Goal: Task Accomplishment & Management: Use online tool/utility

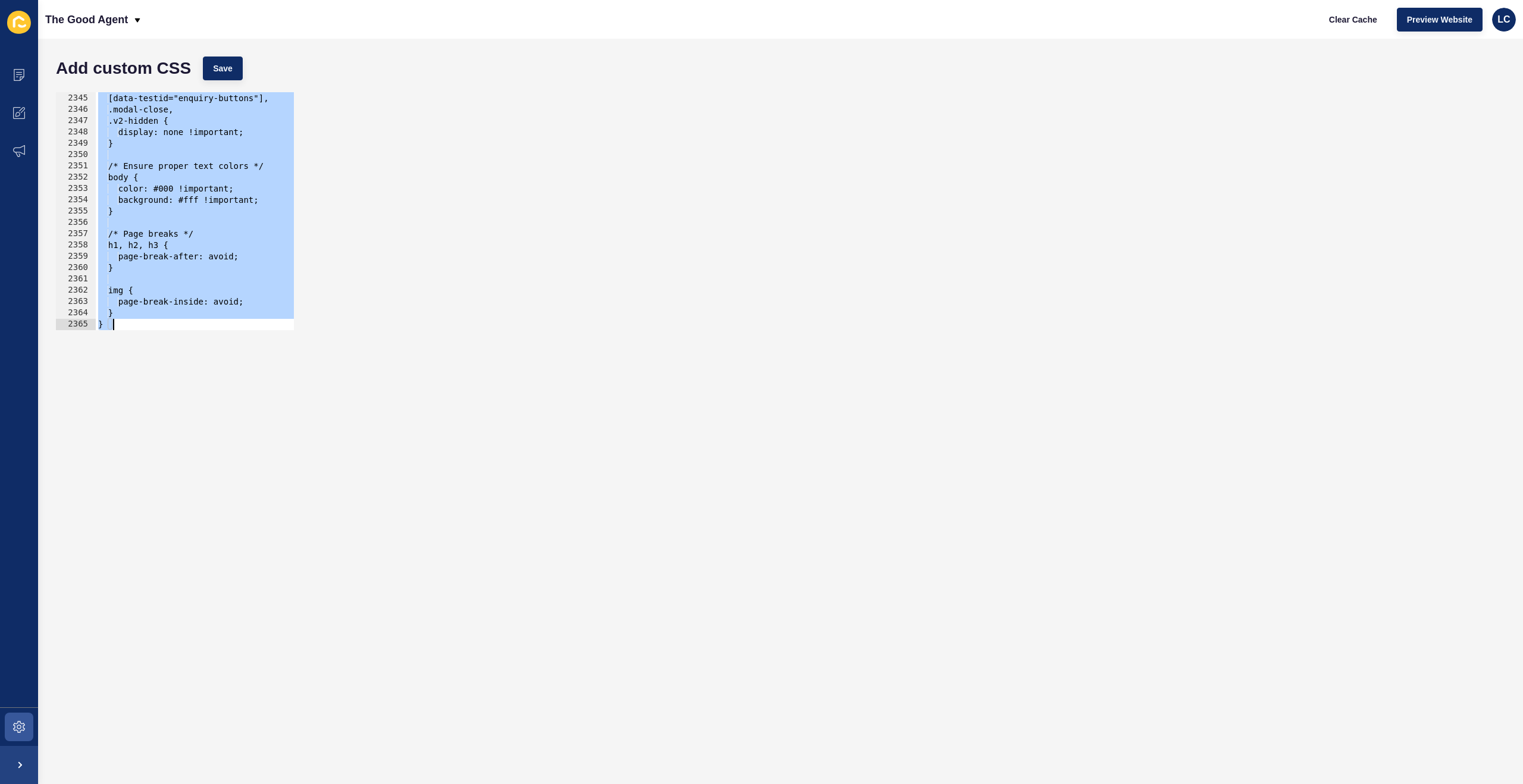
scroll to position [19249, 0]
type textarea "}"
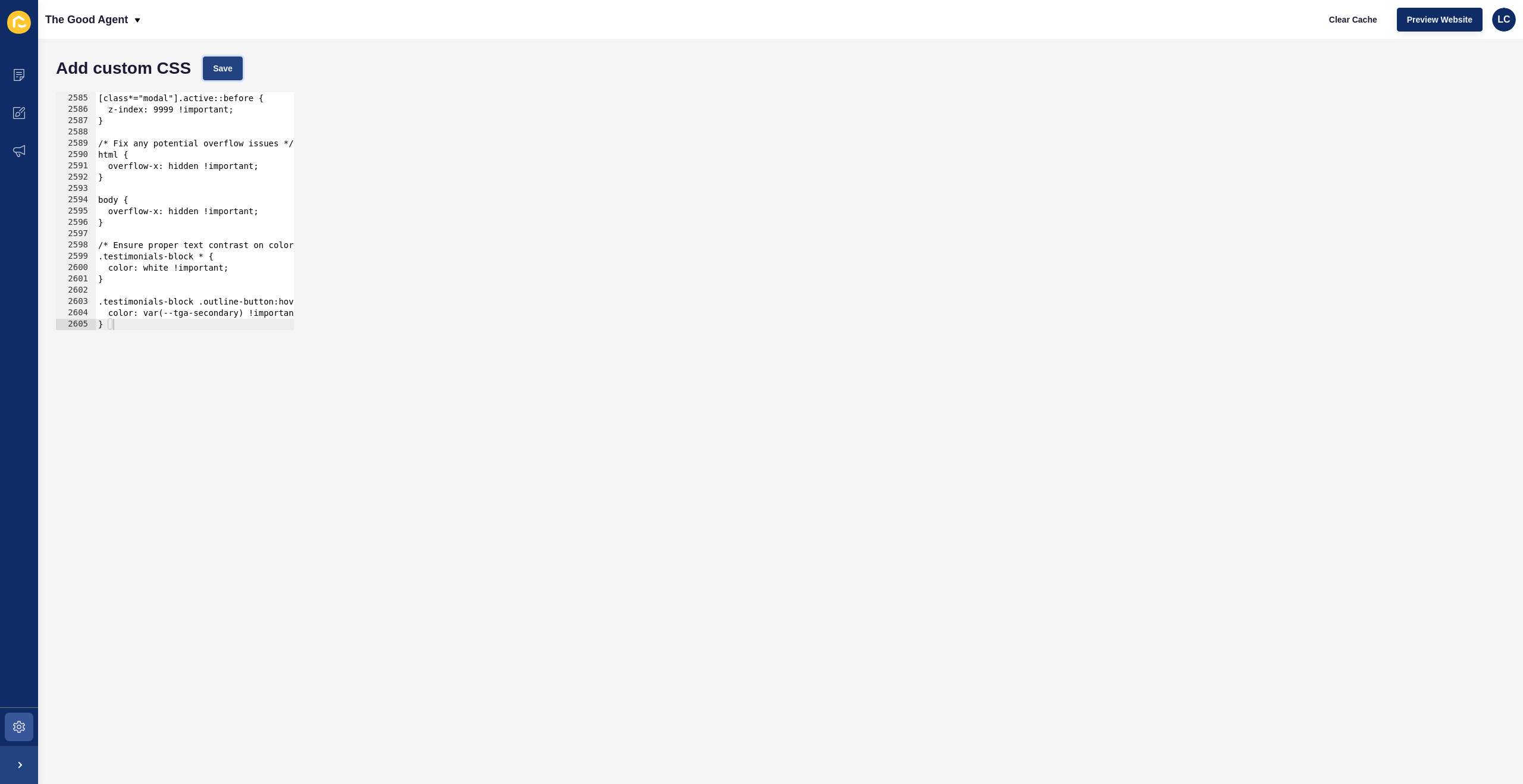
click at [231, 74] on span "Save" at bounding box center [223, 69] width 20 height 12
click at [1364, 18] on span "Clear Cache" at bounding box center [1354, 20] width 48 height 12
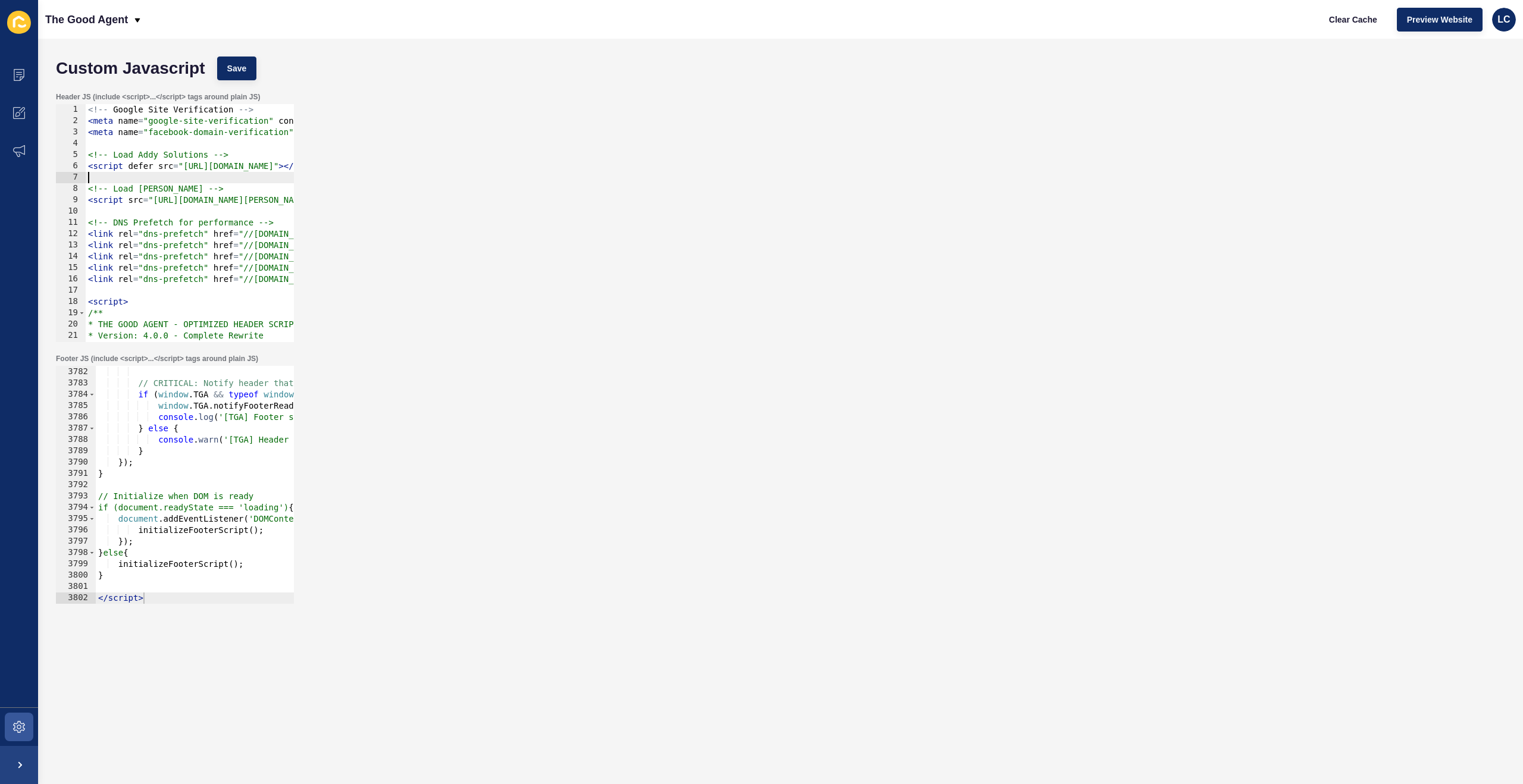
click at [235, 182] on div "<!-- Google Site Verification --> < meta name = "google-site-verification" cont…" at bounding box center [1015, 234] width 1859 height 260
drag, startPoint x: 88, startPoint y: 188, endPoint x: 110, endPoint y: 188, distance: 22.0
click at [88, 188] on div "<!-- Google Site Verification --> < meta name = "google-site-verification" cont…" at bounding box center [1015, 234] width 1859 height 260
type textarea "<script src="https://cdnjs.cloudflare.com/ajax/libs/bodymovin/5.12.2/lottie.min…"
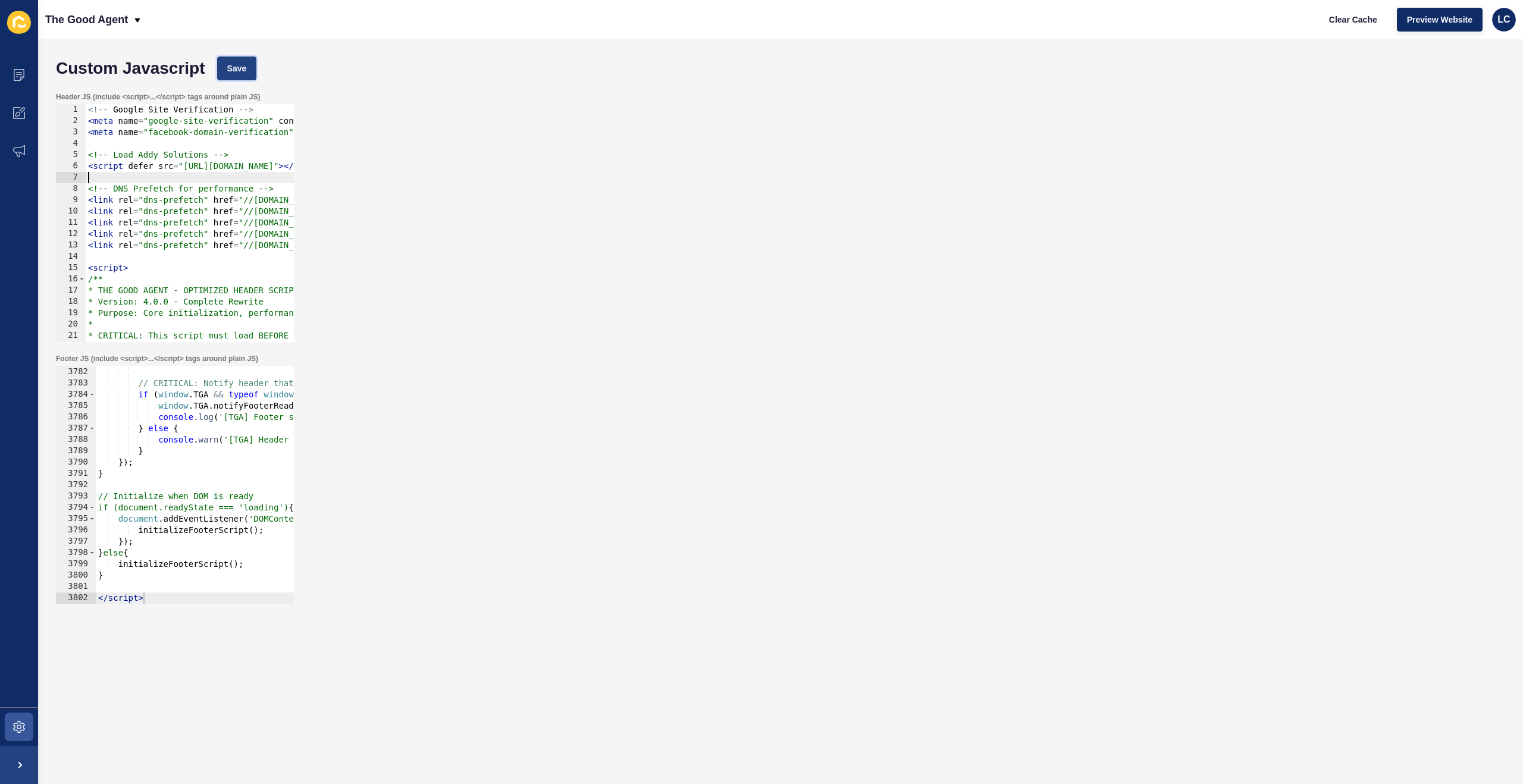
click at [246, 69] on span "Save" at bounding box center [236, 69] width 20 height 12
click at [1359, 20] on span "Clear Cache" at bounding box center [1354, 20] width 48 height 12
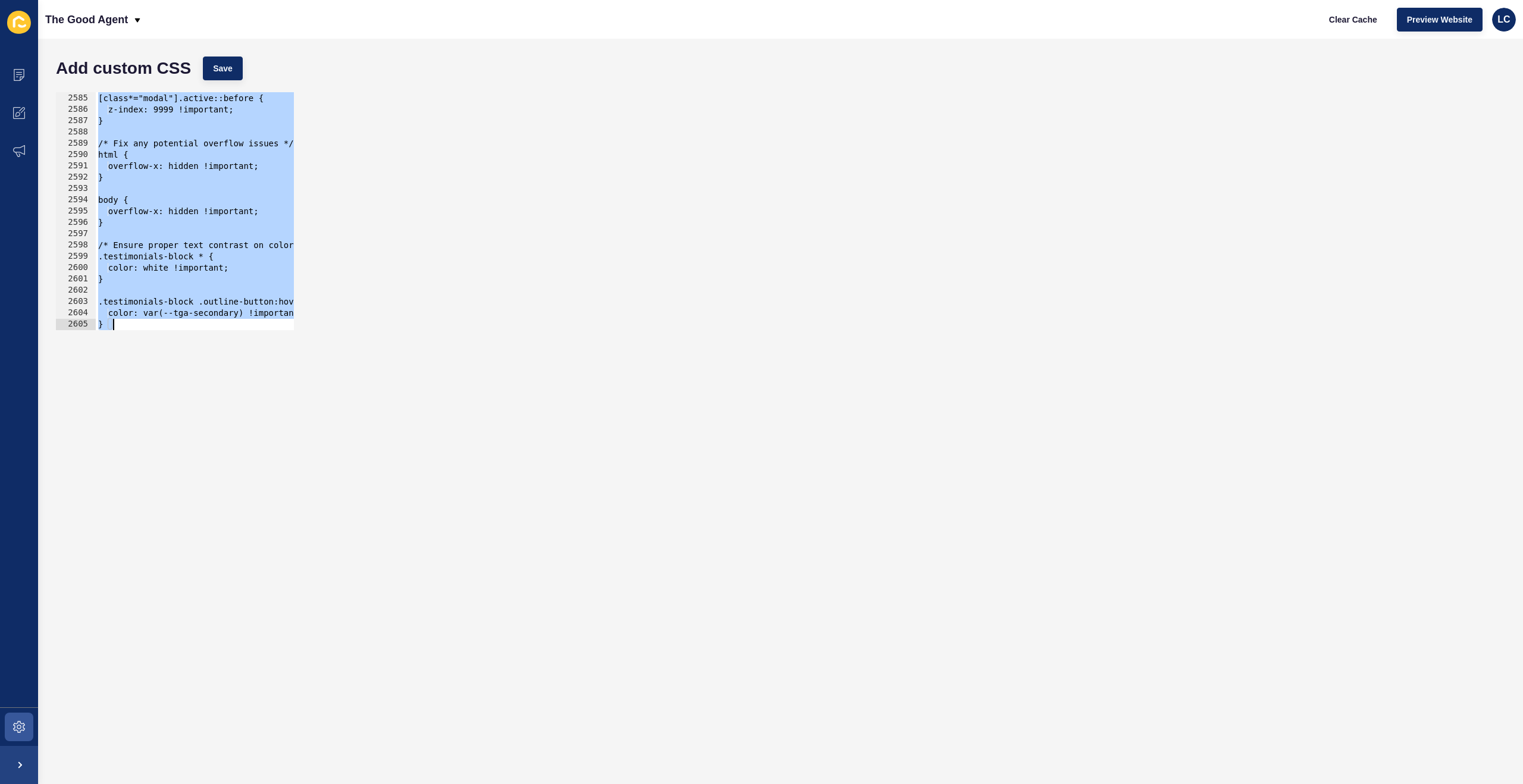
scroll to position [19249, 0]
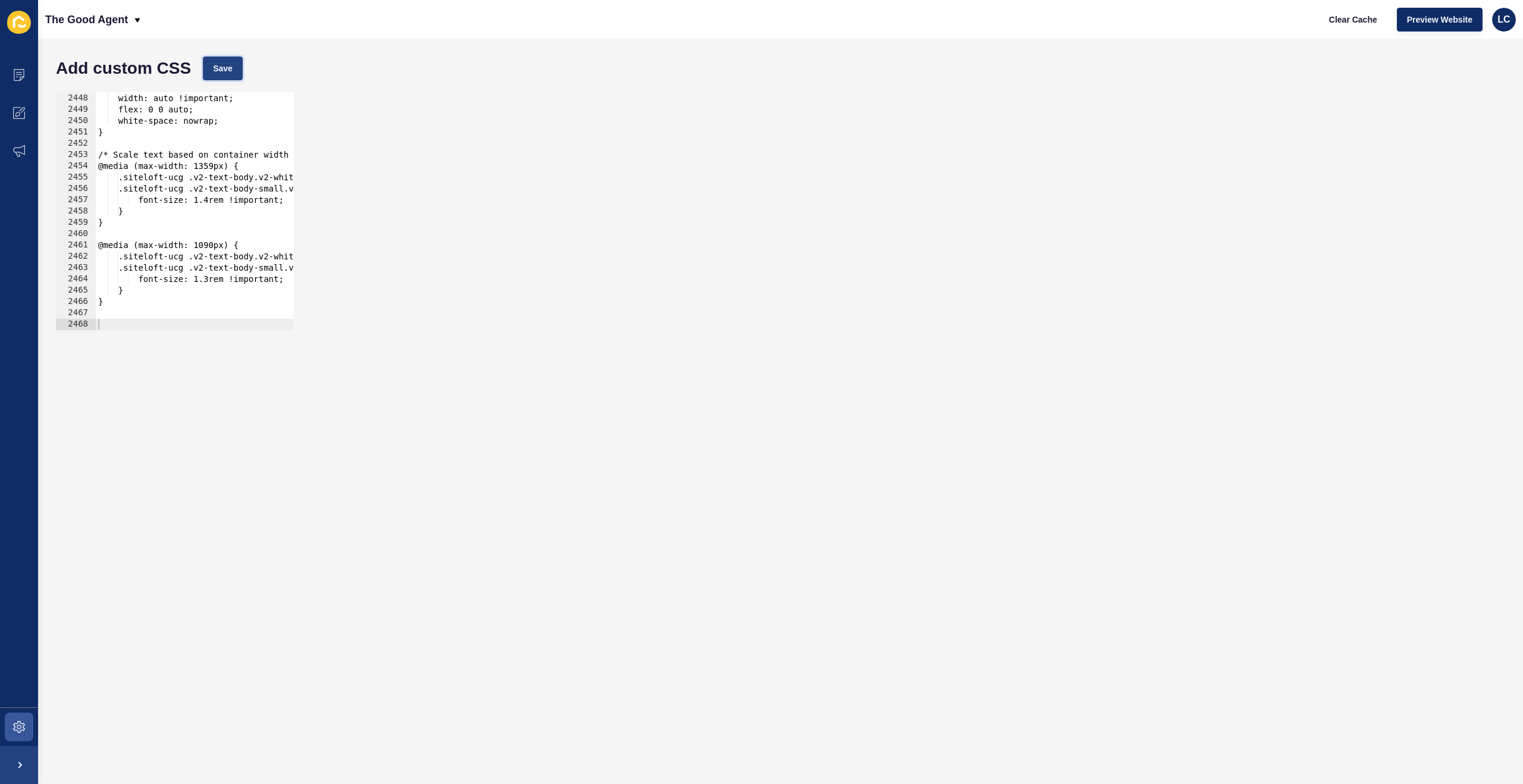
click at [229, 65] on span "Save" at bounding box center [223, 69] width 20 height 12
click at [1356, 17] on span "Clear Cache" at bounding box center [1354, 20] width 48 height 12
type textarea "/* Scale text based on container width */"
click at [249, 156] on div ".siteloft-ucg .v2-flex.v2-flex-row.v2-items-center.v2-justify-center.v2-gap-xs.…" at bounding box center [770, 211] width 1349 height 260
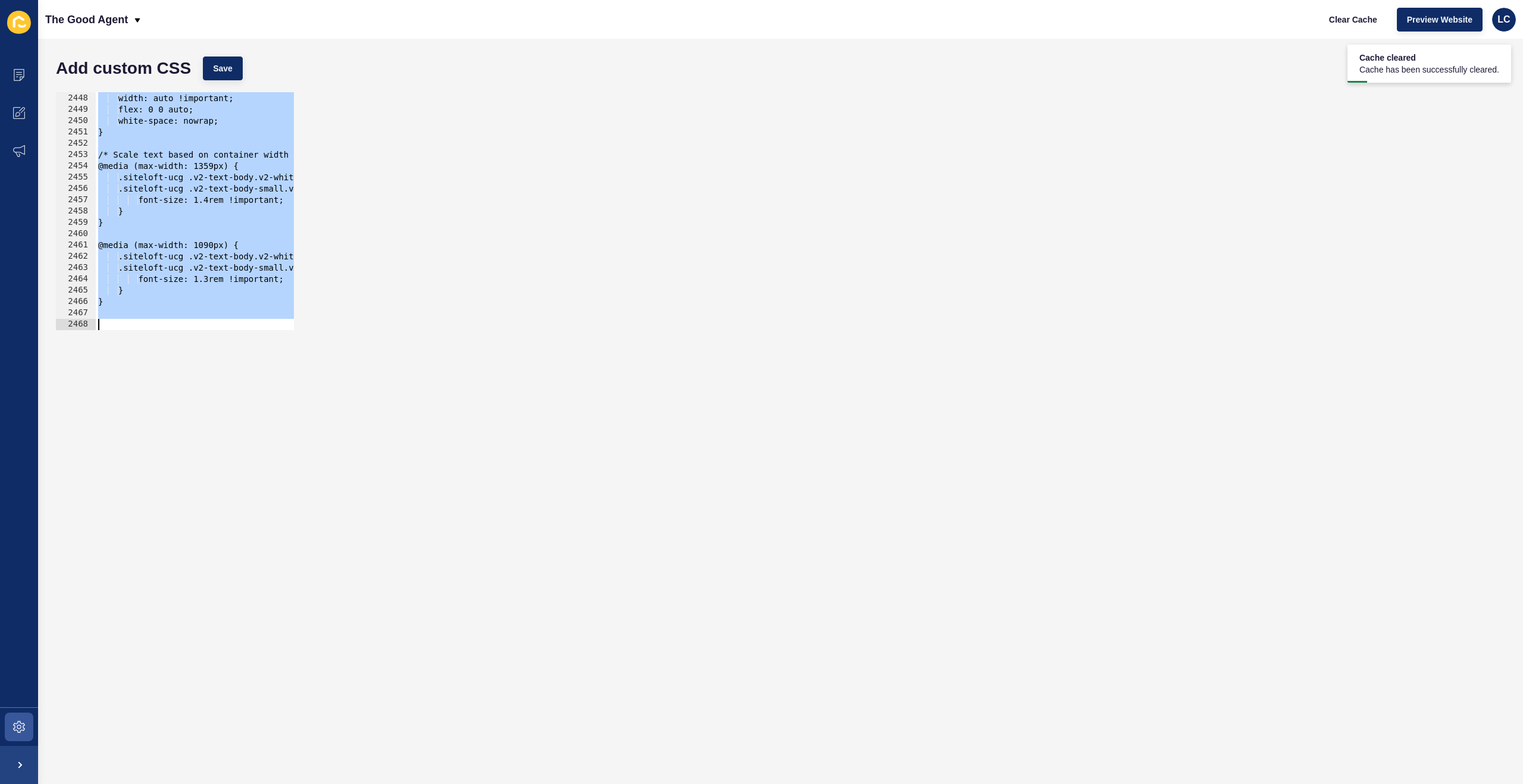
paste textarea
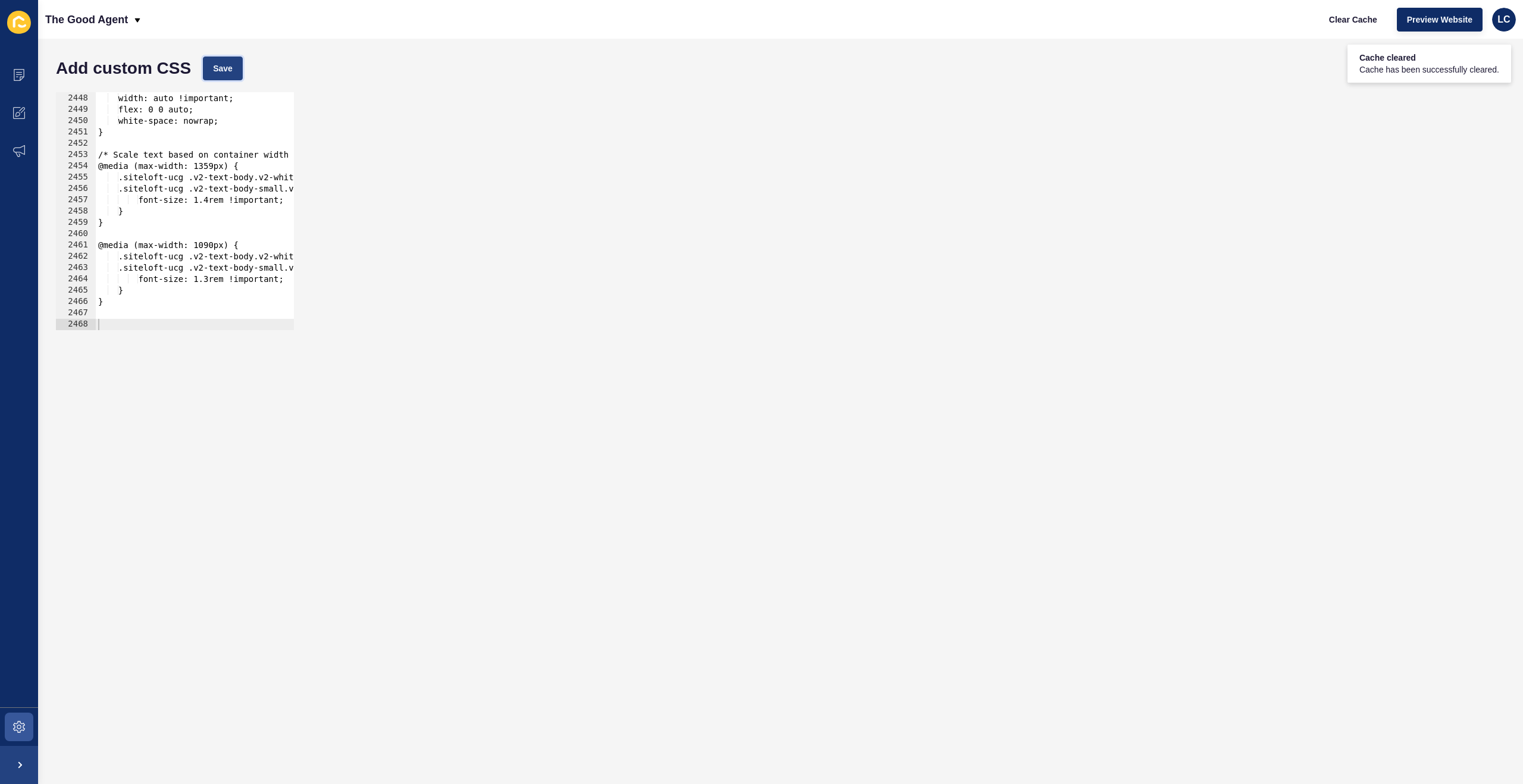
click at [205, 61] on button "Save" at bounding box center [223, 68] width 40 height 24
click at [1344, 18] on span "Clear Cache" at bounding box center [1354, 20] width 48 height 12
type textarea "font-size: 1.3rem !important;"
click at [263, 276] on div ".siteloft-ucg .v2-flex.v2-flex-row.v2-items-center.v2-justify-center.v2-gap-xs.…" at bounding box center [770, 211] width 1349 height 260
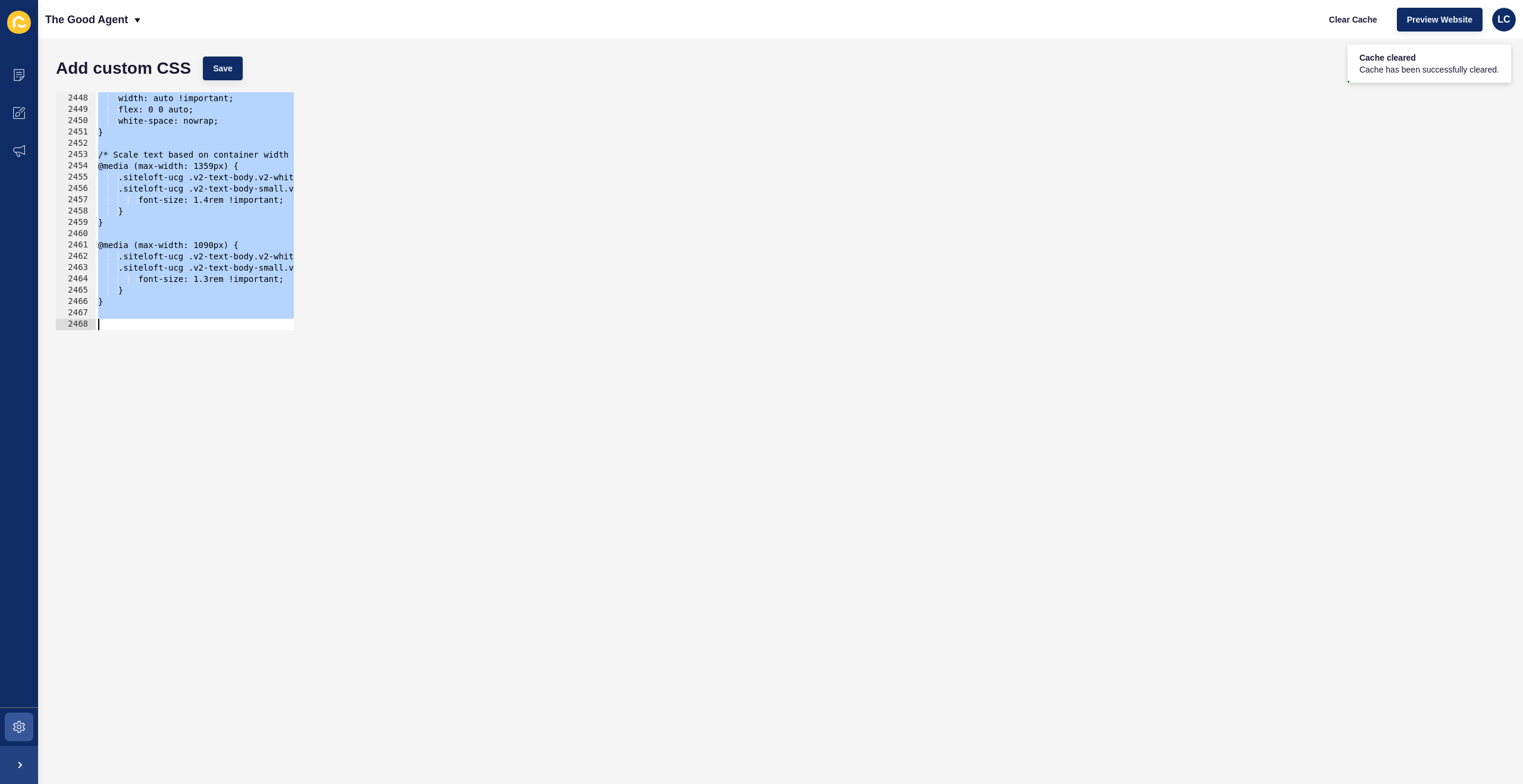
paste textarea
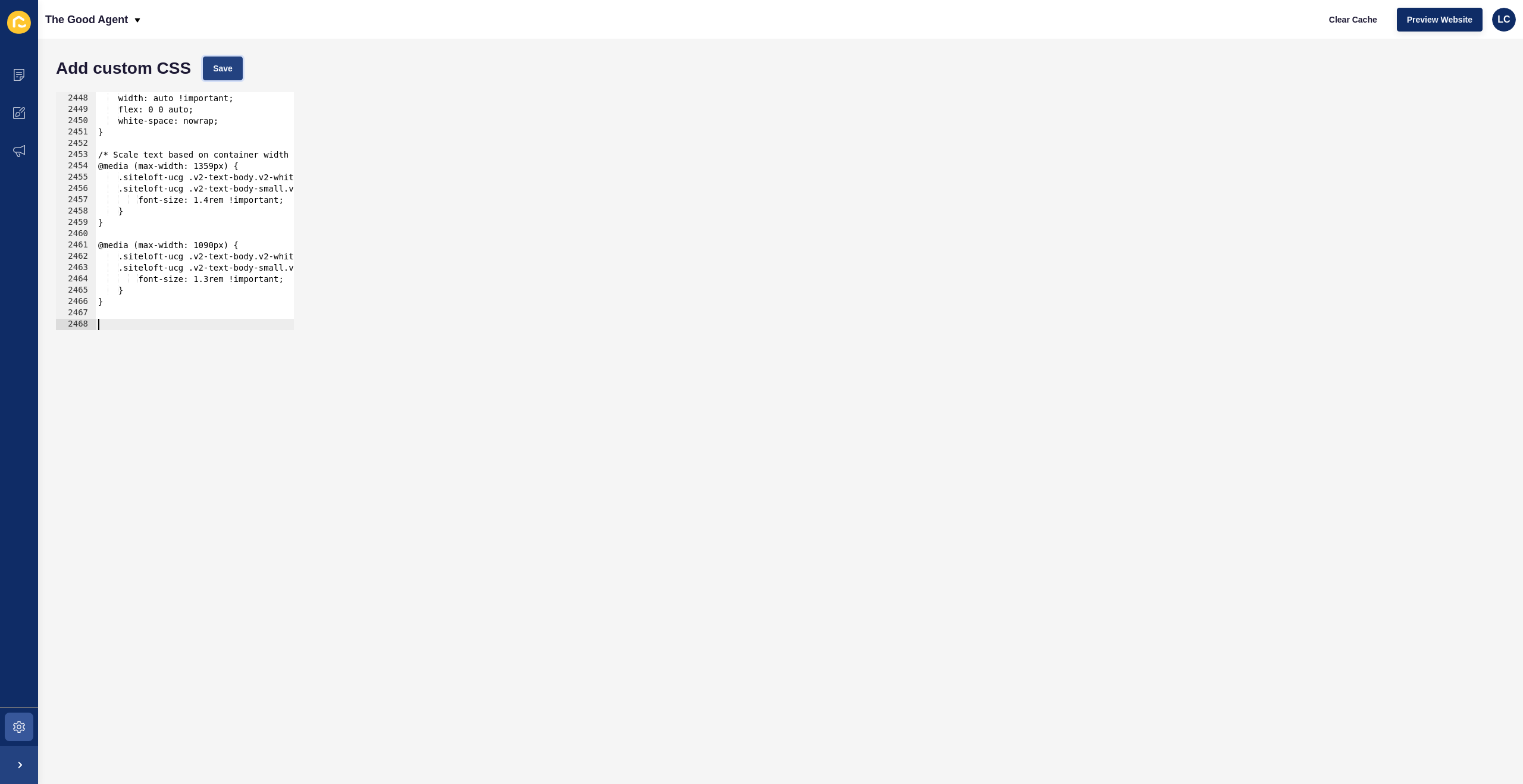
click at [233, 69] on span "Save" at bounding box center [223, 69] width 20 height 12
click at [1354, 17] on span "Clear Cache" at bounding box center [1354, 20] width 48 height 12
type textarea "font-size: 1.3rem !important;"
click at [225, 273] on div ".siteloft-ucg .v2-flex.v2-flex-row.v2-items-center.v2-justify-center.v2-gap-xs.…" at bounding box center [770, 211] width 1349 height 260
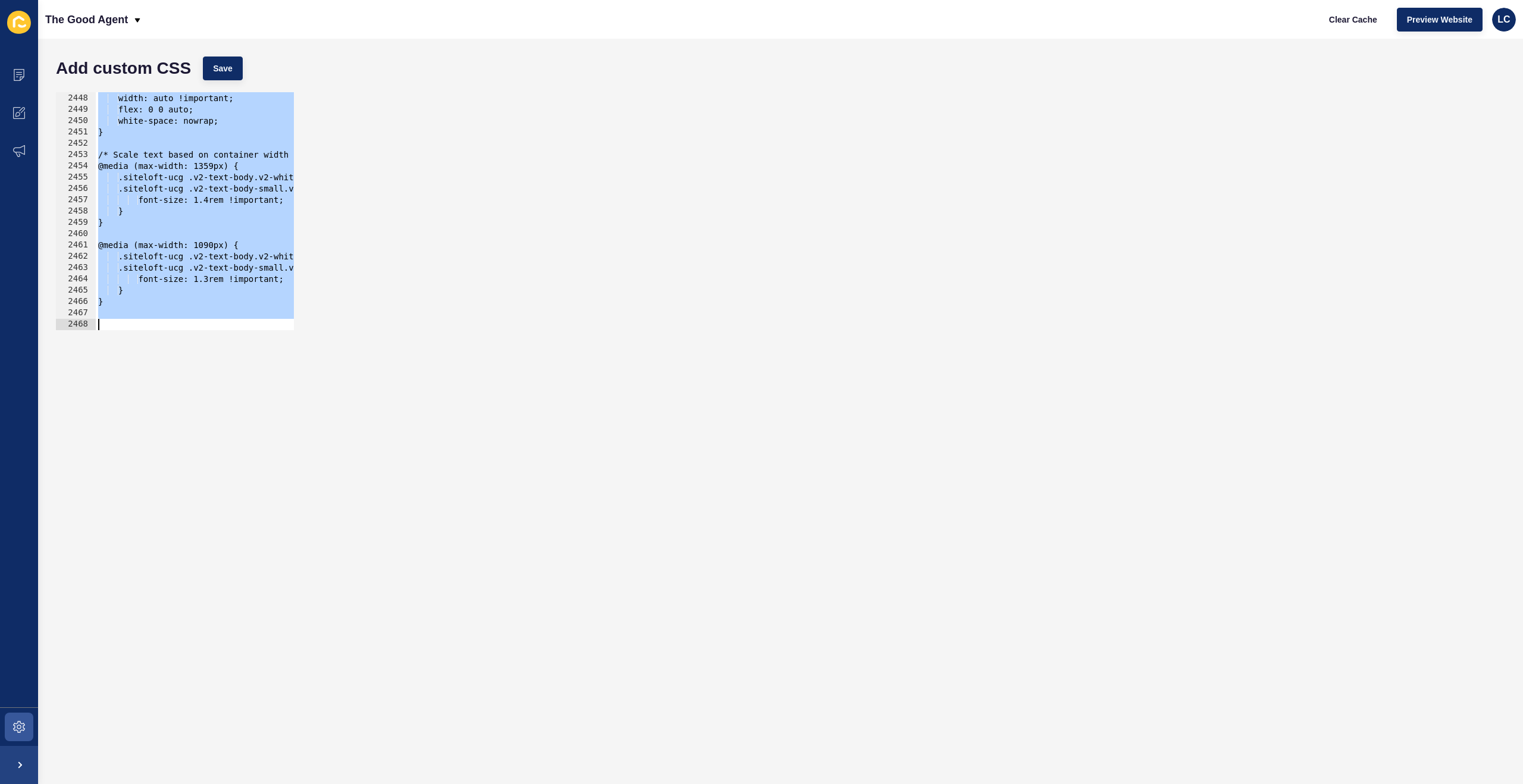
paste textarea
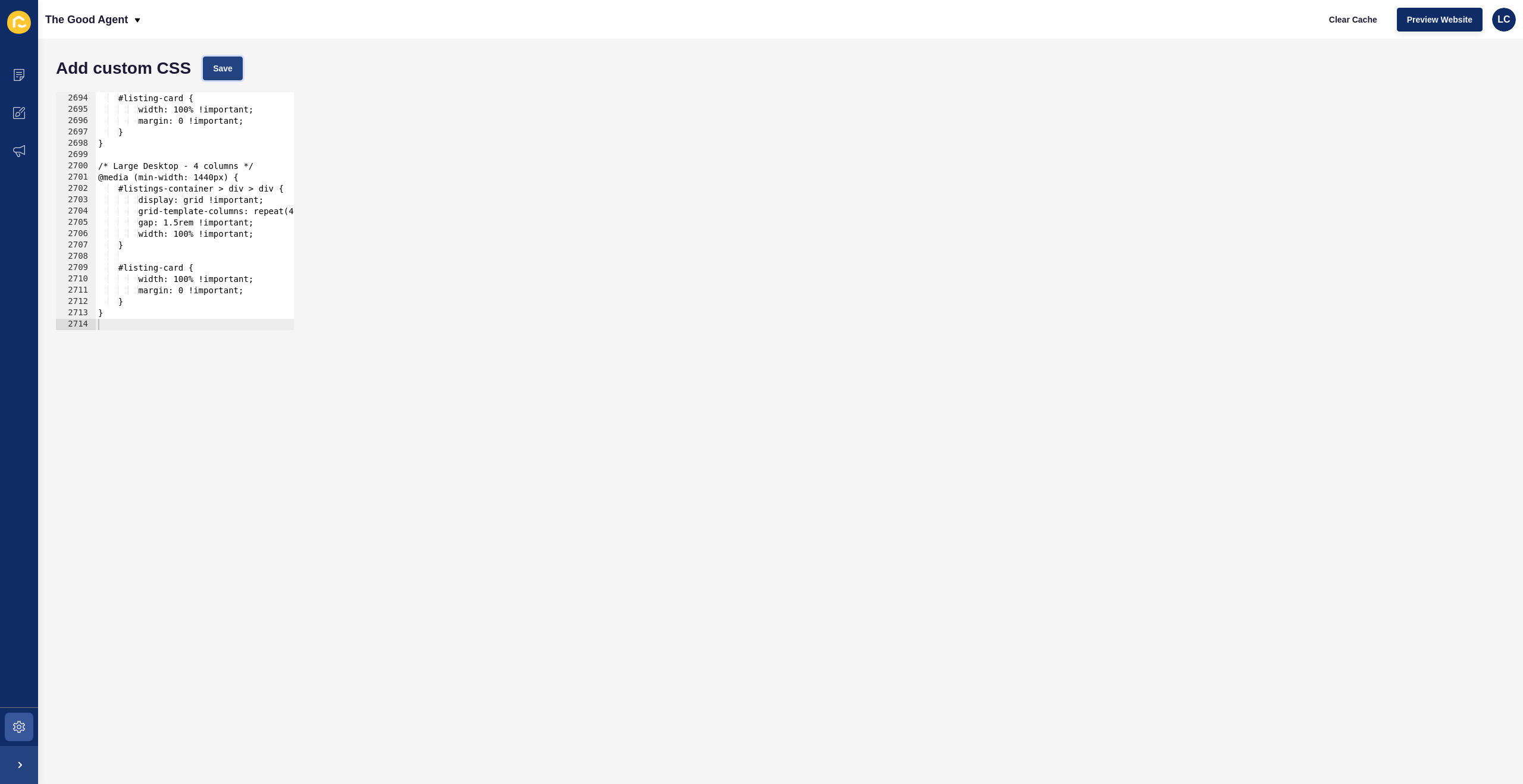
click at [223, 64] on span "Save" at bounding box center [223, 69] width 20 height 12
click at [1352, 12] on button "Clear Cache" at bounding box center [1354, 20] width 69 height 24
click at [228, 202] on div "#listing-card { width: 100% !important; margin: 0 !important; } } /* Large Desk…" at bounding box center [770, 211] width 1349 height 260
type textarea "}"
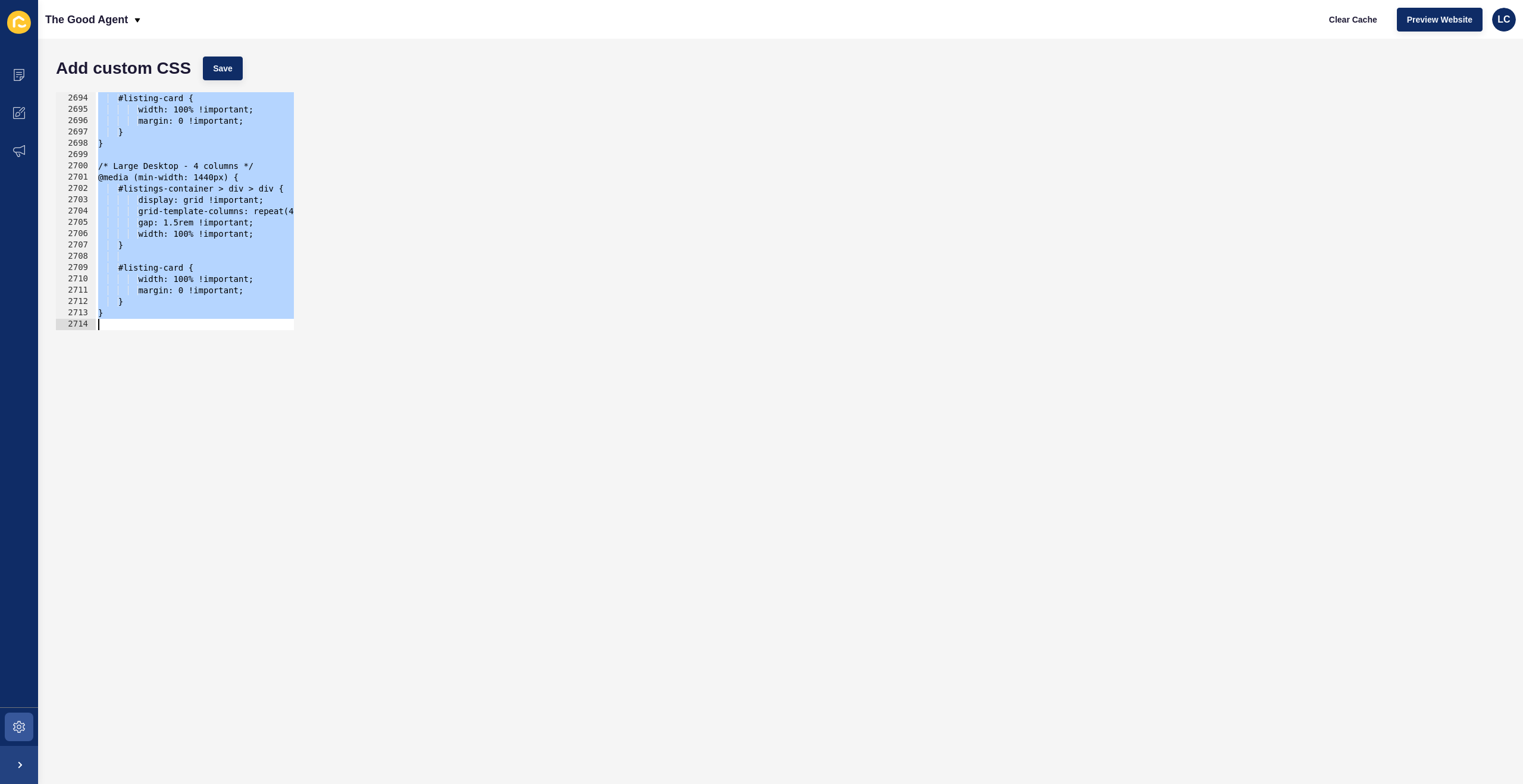
paste textarea
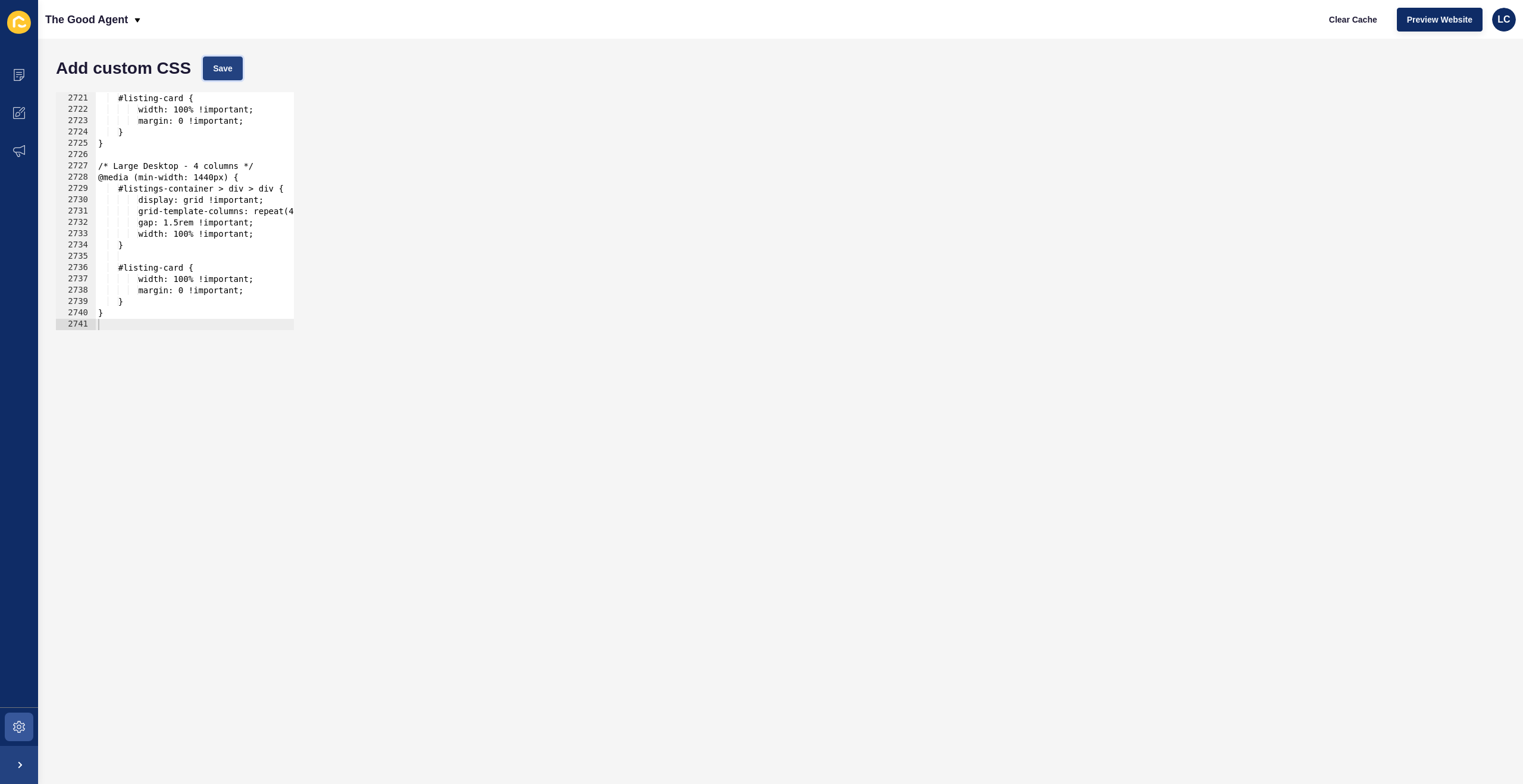
click at [228, 72] on span "Save" at bounding box center [223, 69] width 20 height 12
click at [1355, 18] on span "Clear Cache" at bounding box center [1354, 20] width 48 height 12
click at [215, 187] on div "#listing-card { width: 100% !important; margin: 0 !important; } } /* Large Desk…" at bounding box center [770, 211] width 1349 height 260
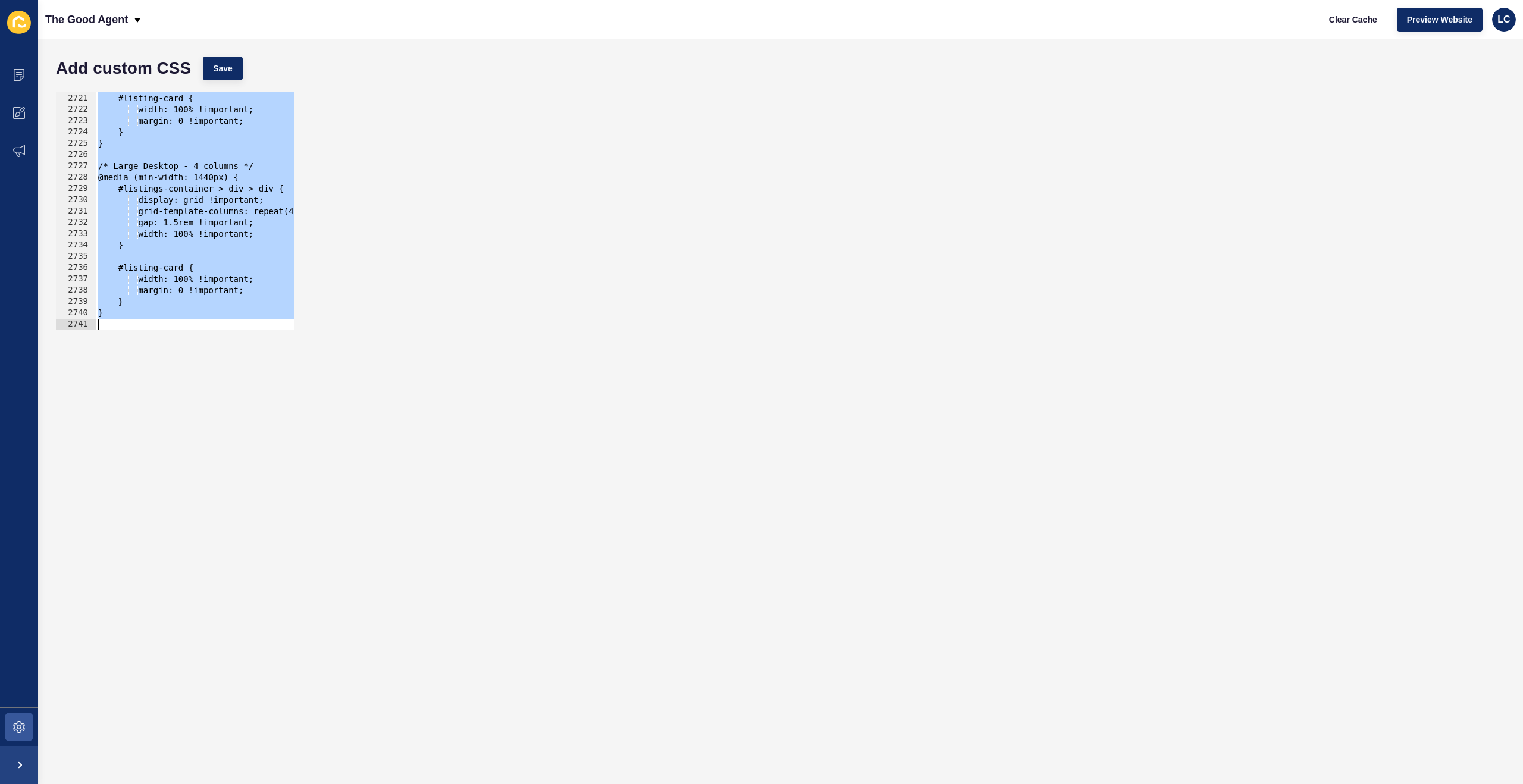
paste textarea "}"
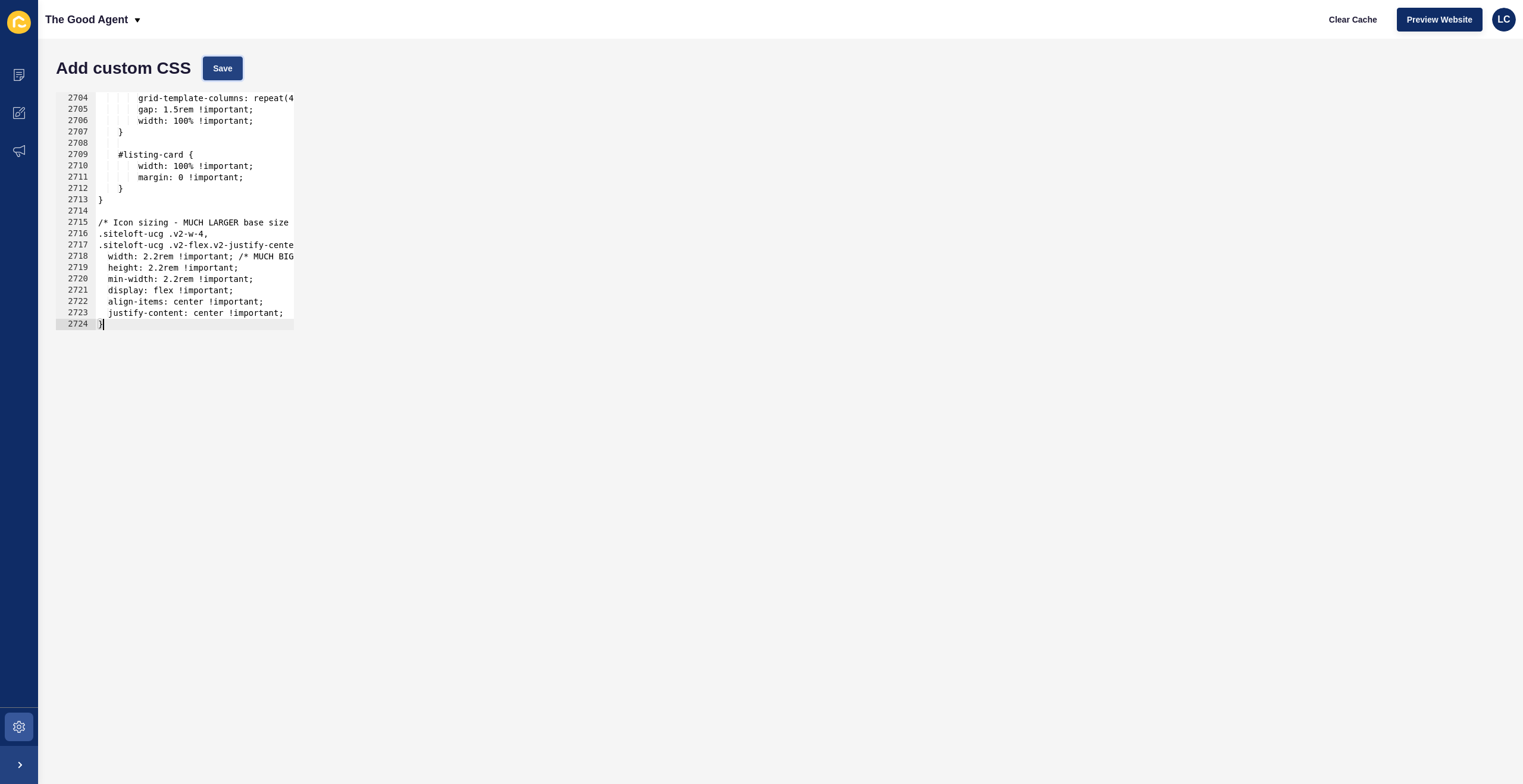
click at [227, 72] on span "Save" at bounding box center [223, 69] width 20 height 12
click at [1360, 21] on span "Clear Cache" at bounding box center [1354, 20] width 48 height 12
click at [229, 191] on div "display: grid !important; grid-template-columns: repeat(4, 1fr) !important; gap…" at bounding box center [770, 211] width 1349 height 260
type textarea "justify-content: center !important; }"
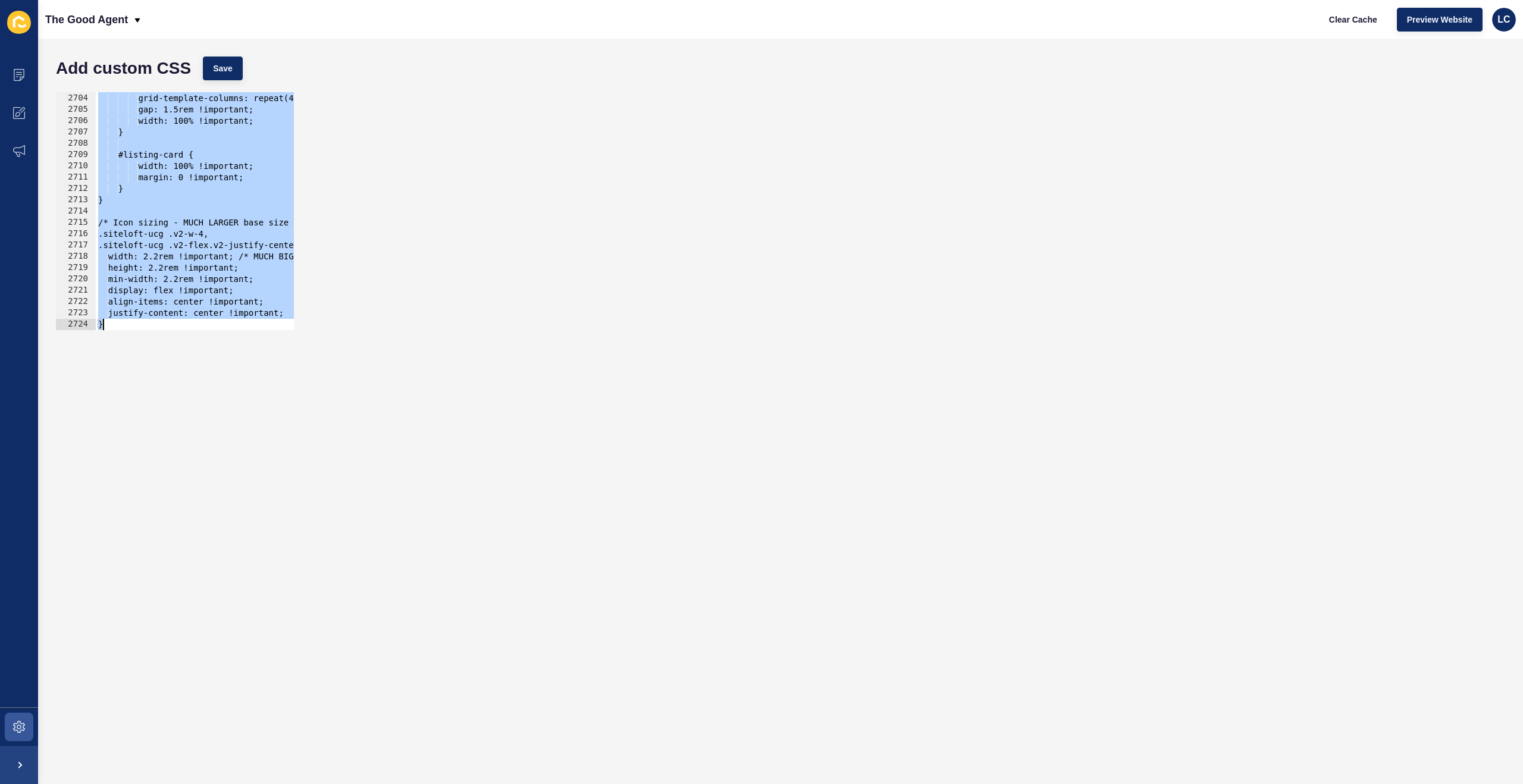
paste textarea
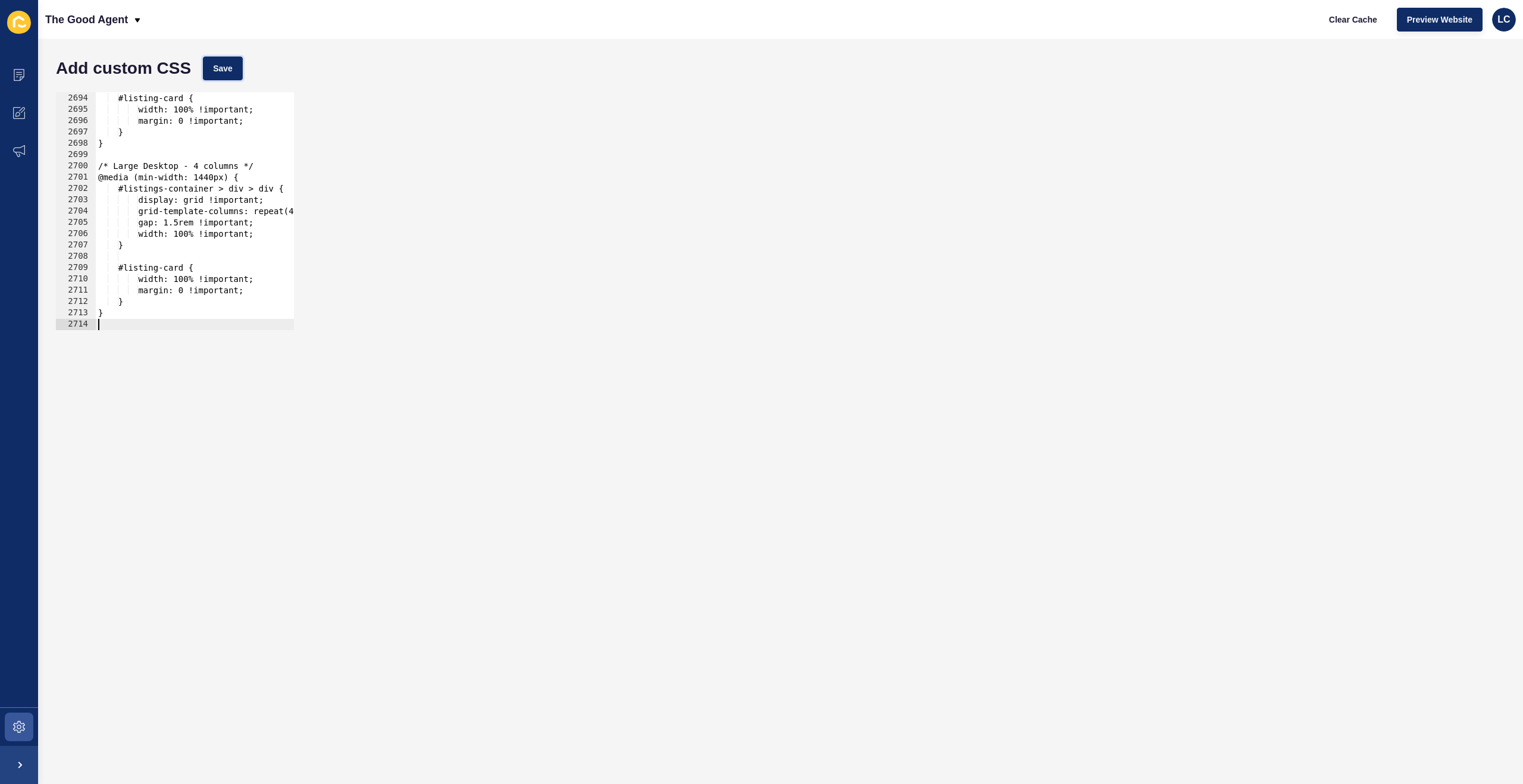
drag, startPoint x: 223, startPoint y: 70, endPoint x: 314, endPoint y: 69, distance: 91.0
click at [223, 70] on span "Save" at bounding box center [223, 69] width 20 height 12
click at [1340, 14] on span "Clear Cache" at bounding box center [1354, 20] width 48 height 12
click at [245, 176] on div "#listing-card { width: 100% !important; margin: 0 !important; } } /* Large Desk…" at bounding box center [770, 211] width 1349 height 260
type textarea "}"
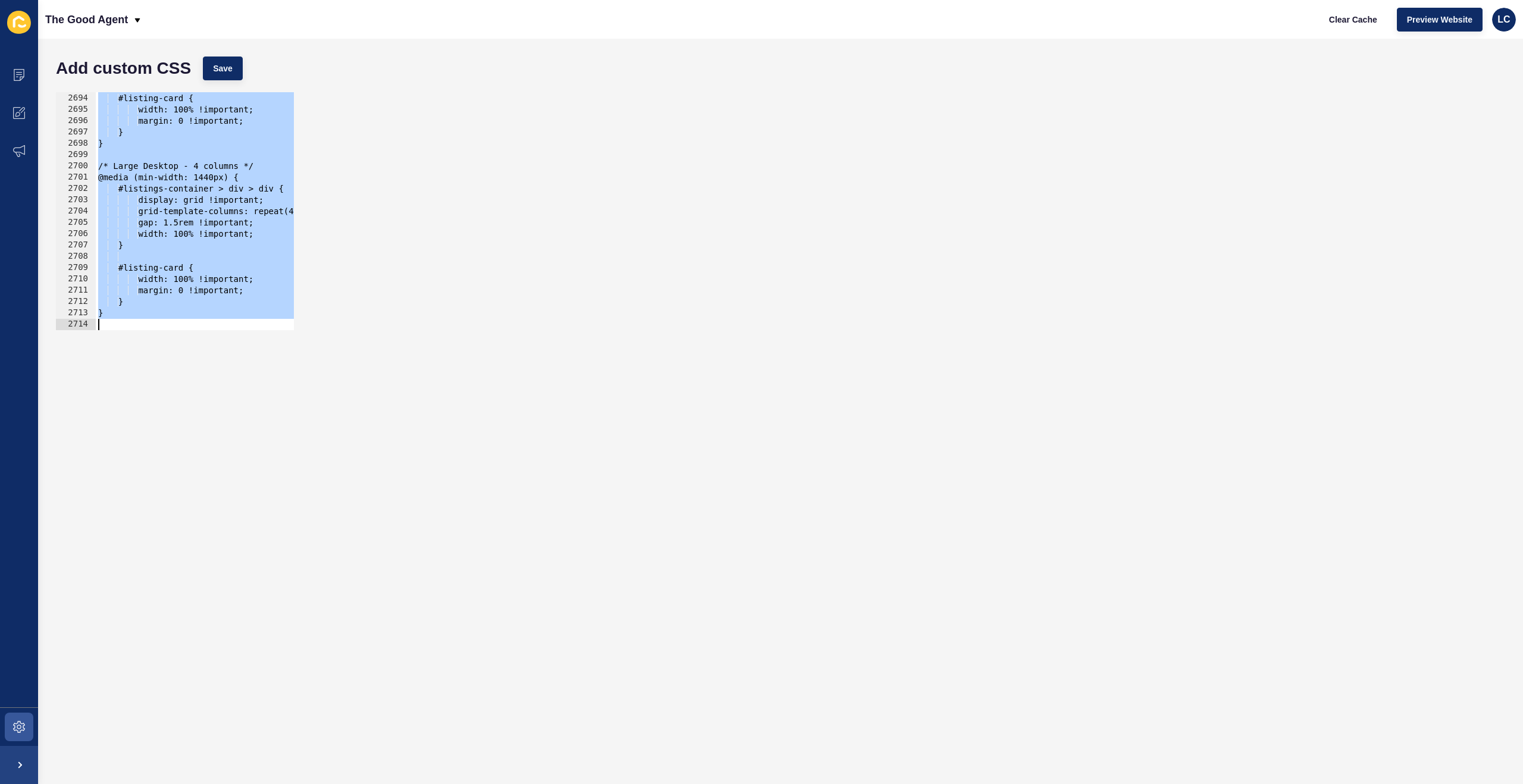
paste textarea
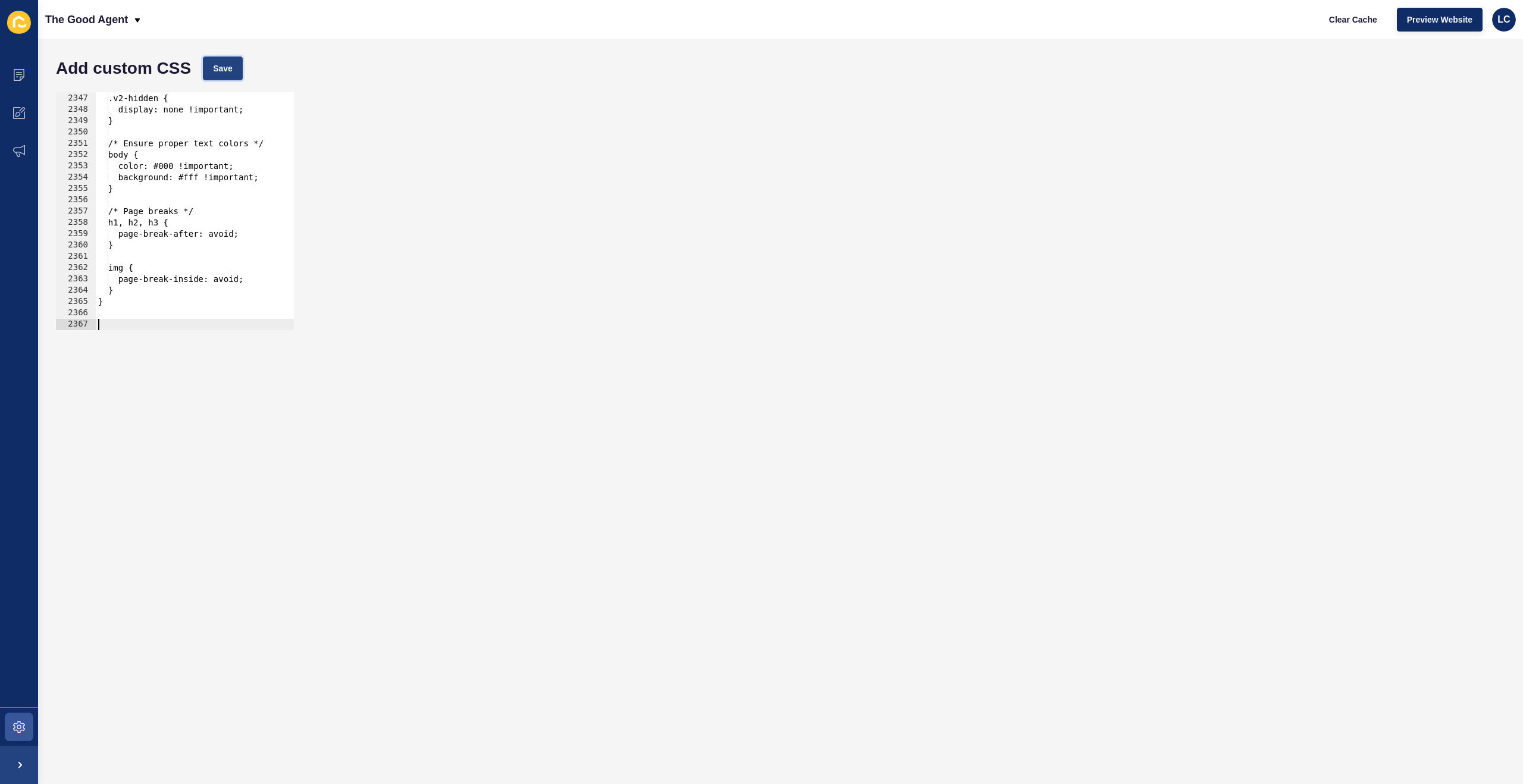
click at [221, 72] on span "Save" at bounding box center [223, 69] width 20 height 12
click at [1358, 18] on span "Clear Cache" at bounding box center [1354, 20] width 48 height 12
